Goal: Task Accomplishment & Management: Complete application form

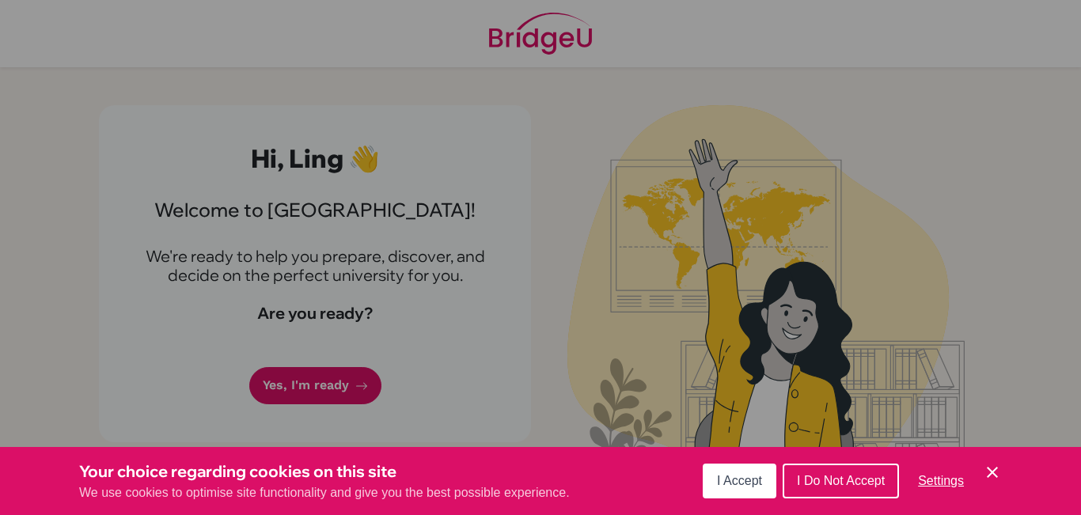
click at [718, 468] on button "I Accept" at bounding box center [740, 481] width 74 height 35
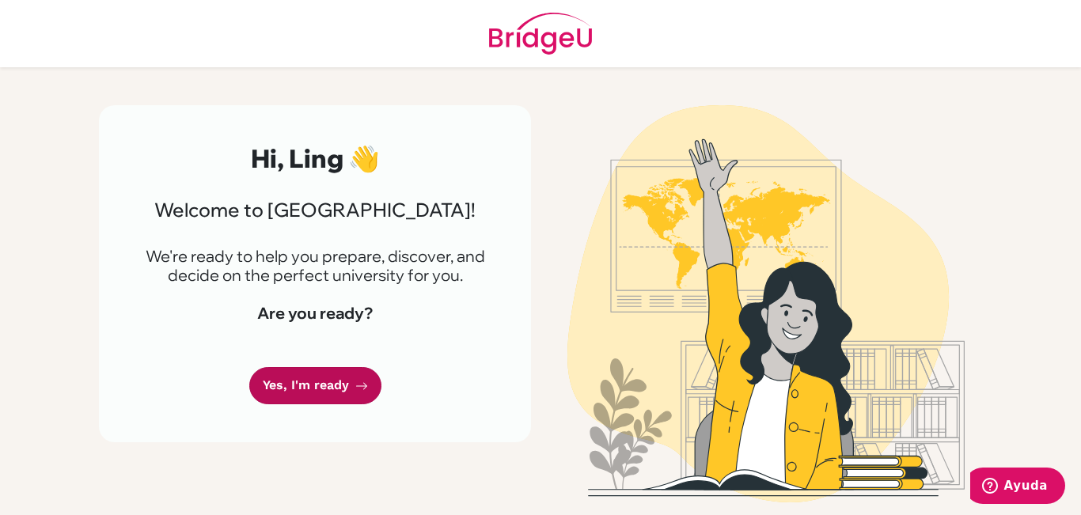
click at [341, 397] on link "Yes, I'm ready" at bounding box center [315, 385] width 132 height 37
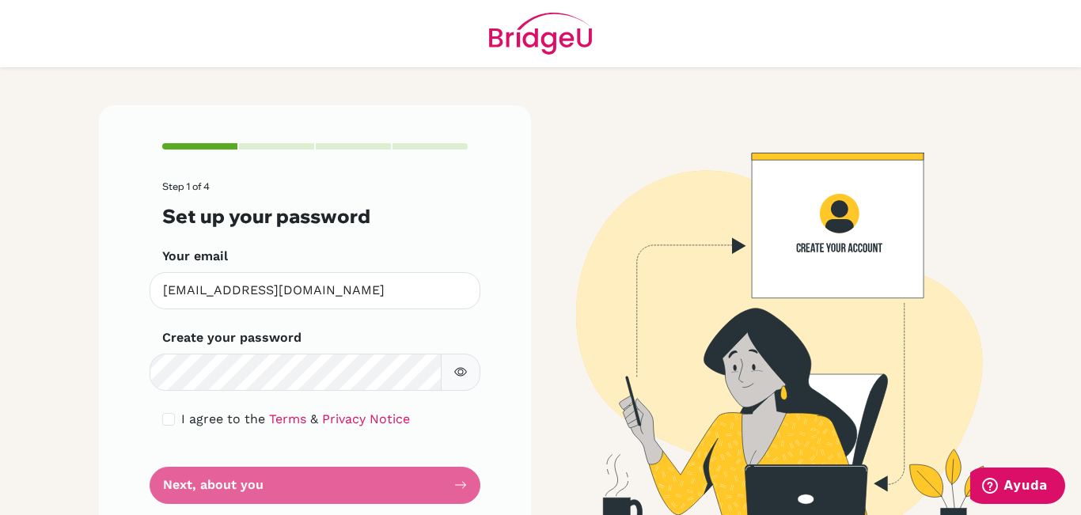
click at [333, 457] on form "Step 1 of 4 Set up your password Your email [EMAIL_ADDRESS][DOMAIN_NAME] Invali…" at bounding box center [315, 342] width 306 height 323
click at [391, 360] on form "Step 1 of 4 Set up your password Your email [EMAIL_ADDRESS][DOMAIN_NAME] Invali…" at bounding box center [315, 342] width 306 height 323
click at [257, 485] on form "Step 1 of 4 Set up your password Your email llgaitan@stu.notredame.edu.ni Inval…" at bounding box center [315, 342] width 306 height 323
click at [376, 487] on form "Step 1 of 4 Set up your password Your email llgaitan@stu.notredame.edu.ni Inval…" at bounding box center [315, 342] width 306 height 323
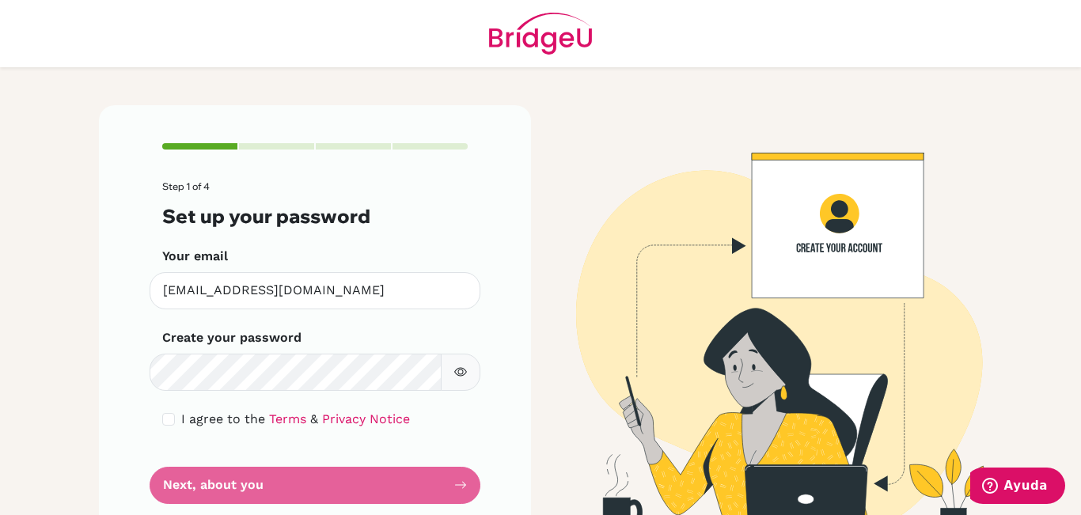
click at [461, 367] on icon "button" at bounding box center [460, 372] width 13 height 13
click at [171, 413] on div "I agree to the Terms & Privacy Notice" at bounding box center [315, 419] width 306 height 19
click at [169, 415] on div "I agree to the Terms & Privacy Notice" at bounding box center [315, 419] width 306 height 19
click at [164, 417] on input "checkbox" at bounding box center [168, 419] width 13 height 13
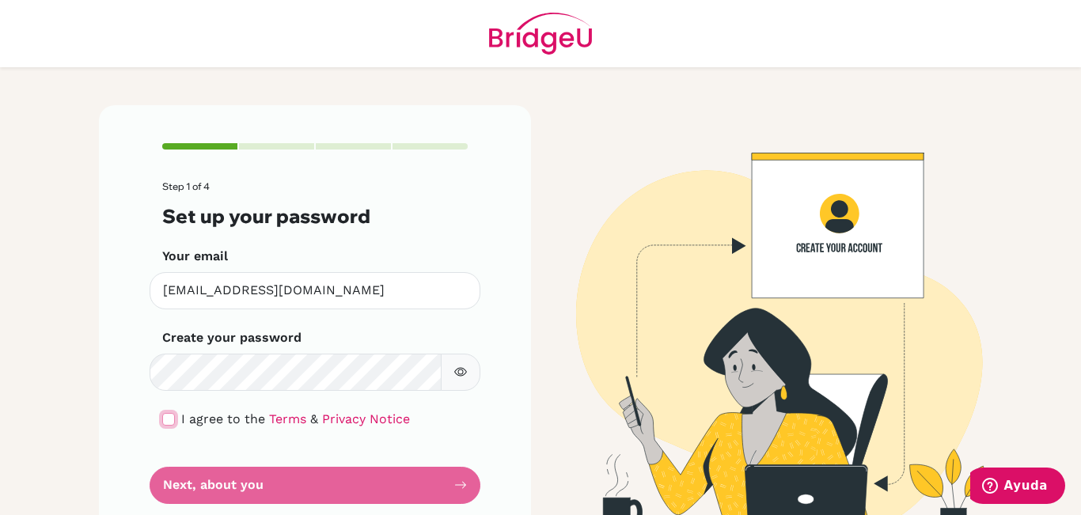
checkbox input "true"
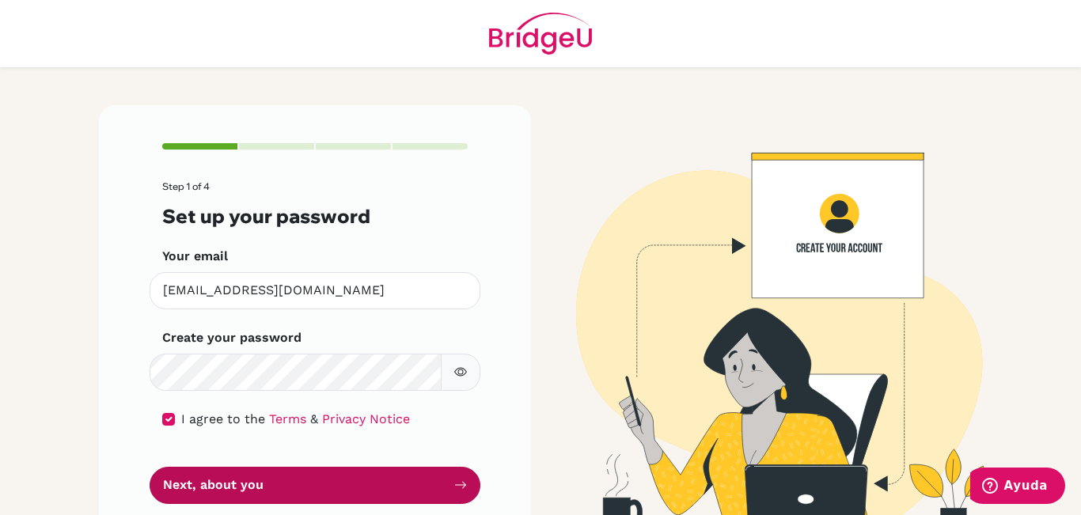
click at [197, 475] on button "Next, about you" at bounding box center [315, 485] width 331 height 37
